Goal: Transaction & Acquisition: Purchase product/service

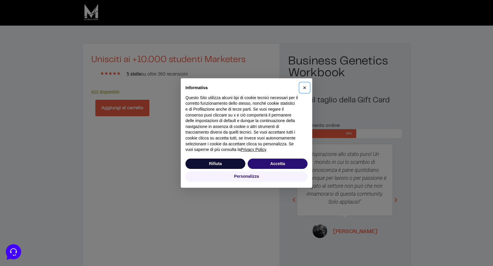
click at [305, 88] on span "×" at bounding box center [305, 87] width 4 height 6
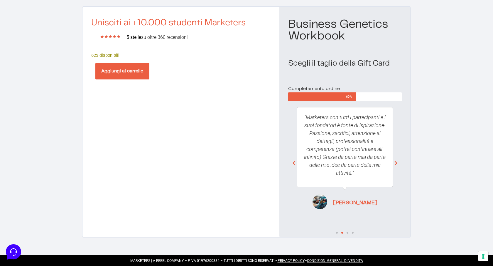
scroll to position [34, 0]
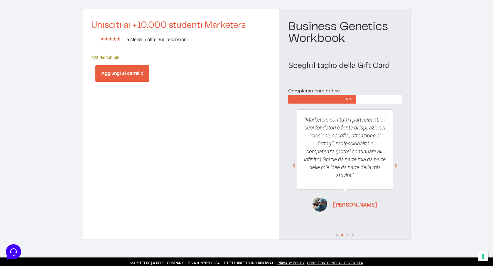
click at [427, 114] on section "Unisciti ai +10.000 studenti Marketers ★ ★ ★ ★ ★ 5/5 5 stelle su oltre 360 rece…" at bounding box center [246, 124] width 493 height 266
click at [395, 167] on icon "Next slide" at bounding box center [396, 165] width 6 height 6
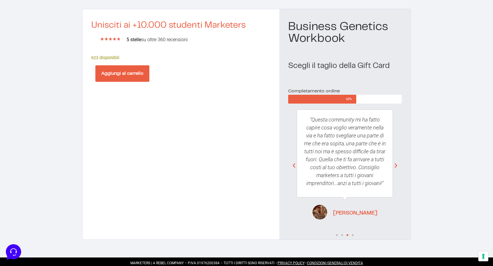
click at [395, 167] on icon "Next slide" at bounding box center [396, 165] width 6 height 6
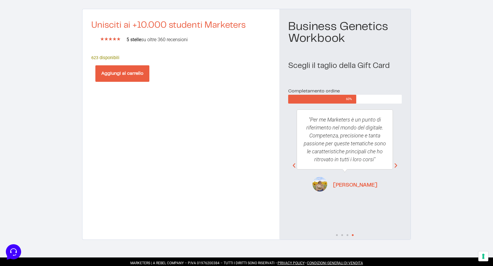
click at [128, 76] on button "Aggiungi al carrello" at bounding box center [122, 73] width 54 height 16
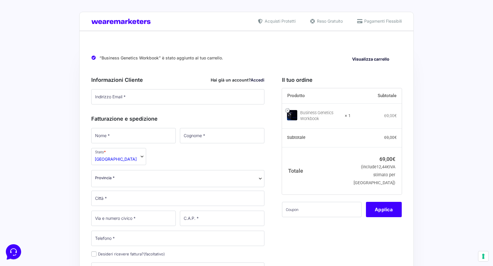
click at [294, 117] on img at bounding box center [292, 115] width 10 height 10
